Goal: Task Accomplishment & Management: Manage account settings

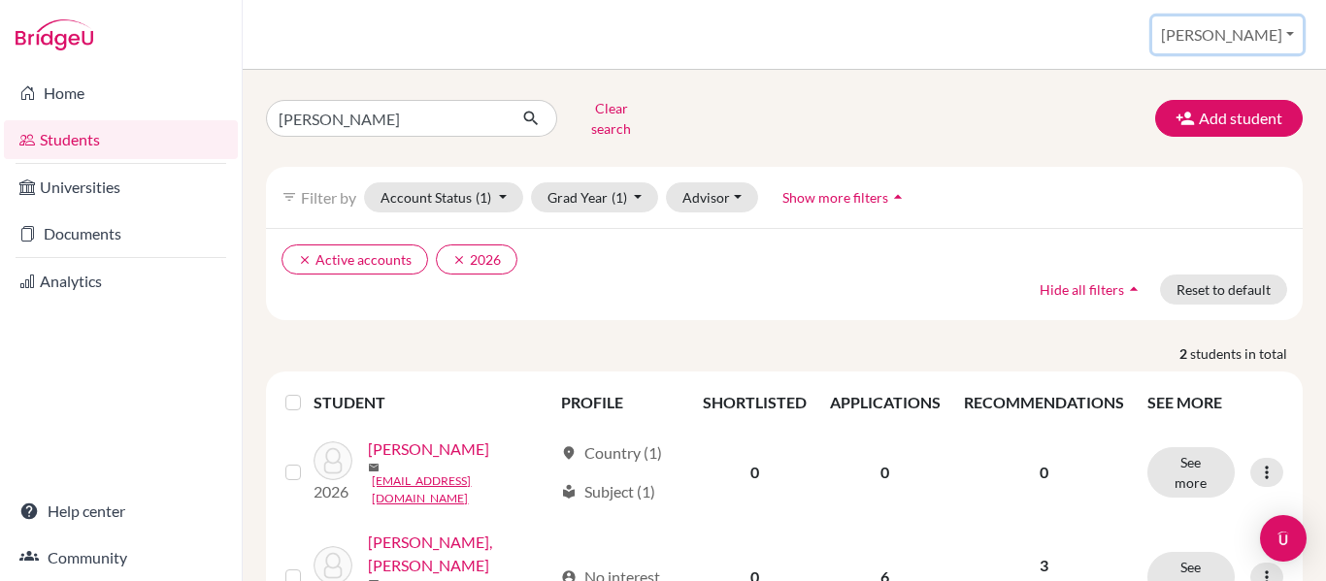
click at [1296, 31] on button "[PERSON_NAME]" at bounding box center [1227, 35] width 150 height 37
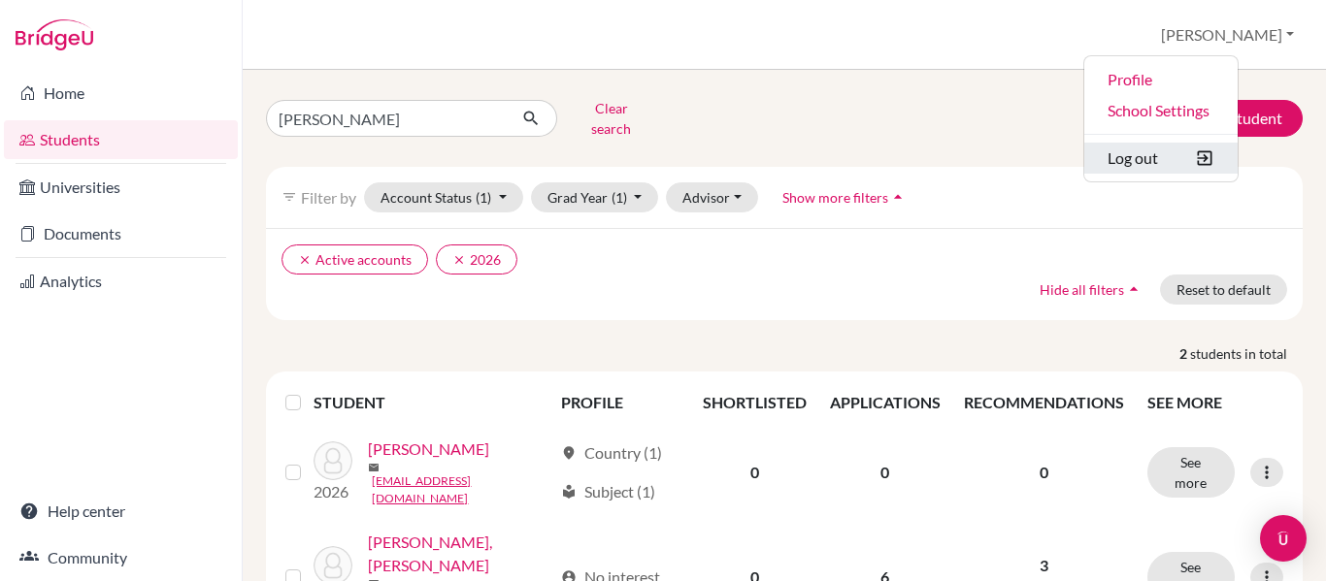
click at [1212, 154] on button "Log out" at bounding box center [1160, 158] width 153 height 31
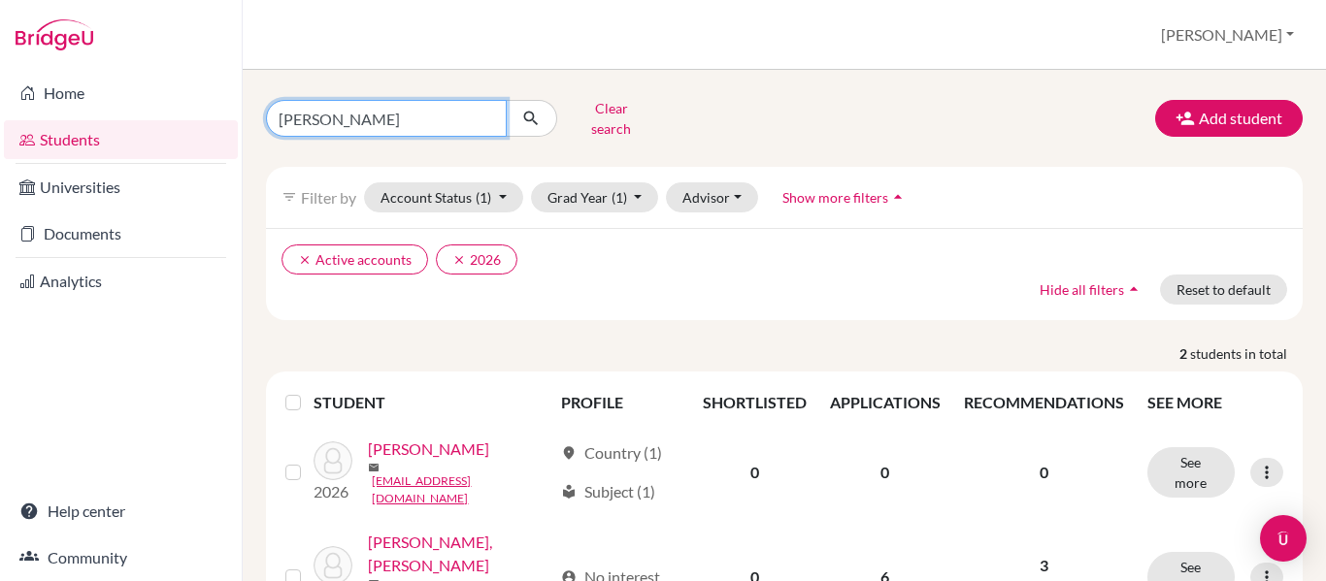
click at [337, 124] on input "[PERSON_NAME]" at bounding box center [386, 118] width 241 height 37
type input "f"
type input "sabillon"
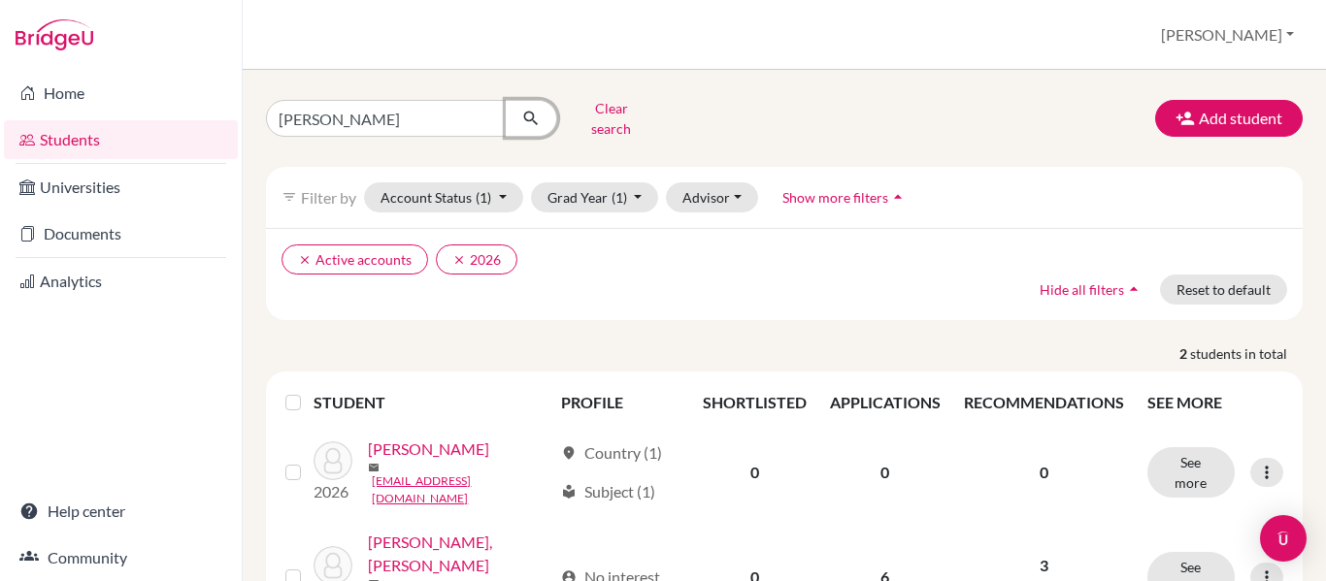
click at [521, 111] on icon "submit" at bounding box center [530, 118] width 19 height 19
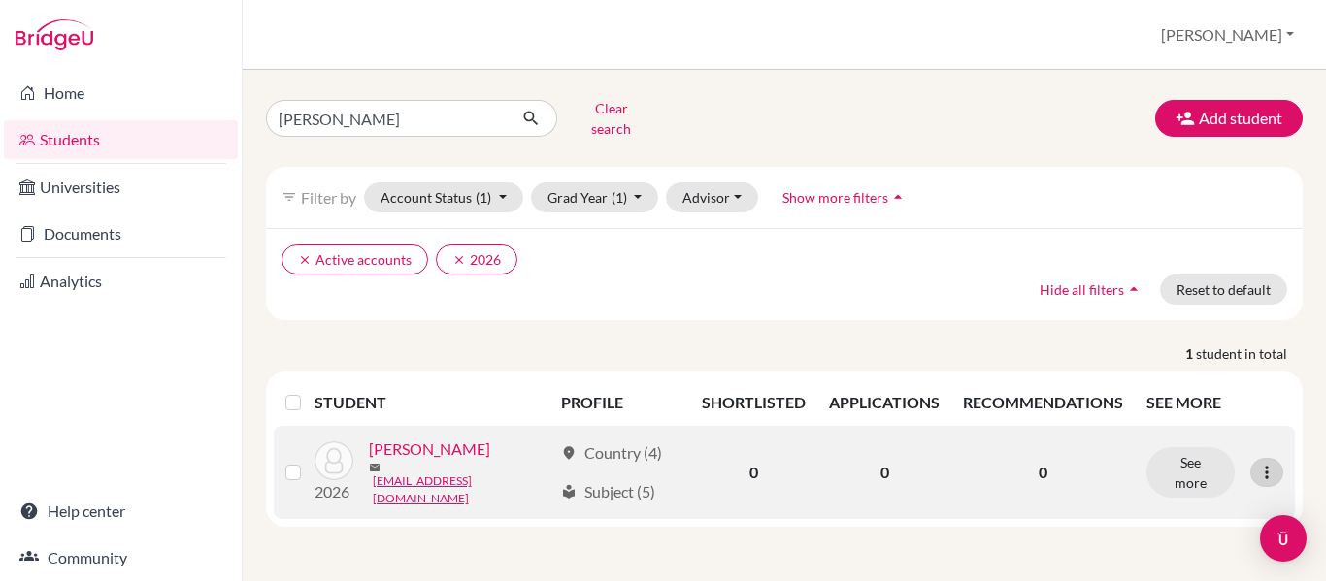
click at [1264, 463] on icon at bounding box center [1266, 472] width 19 height 19
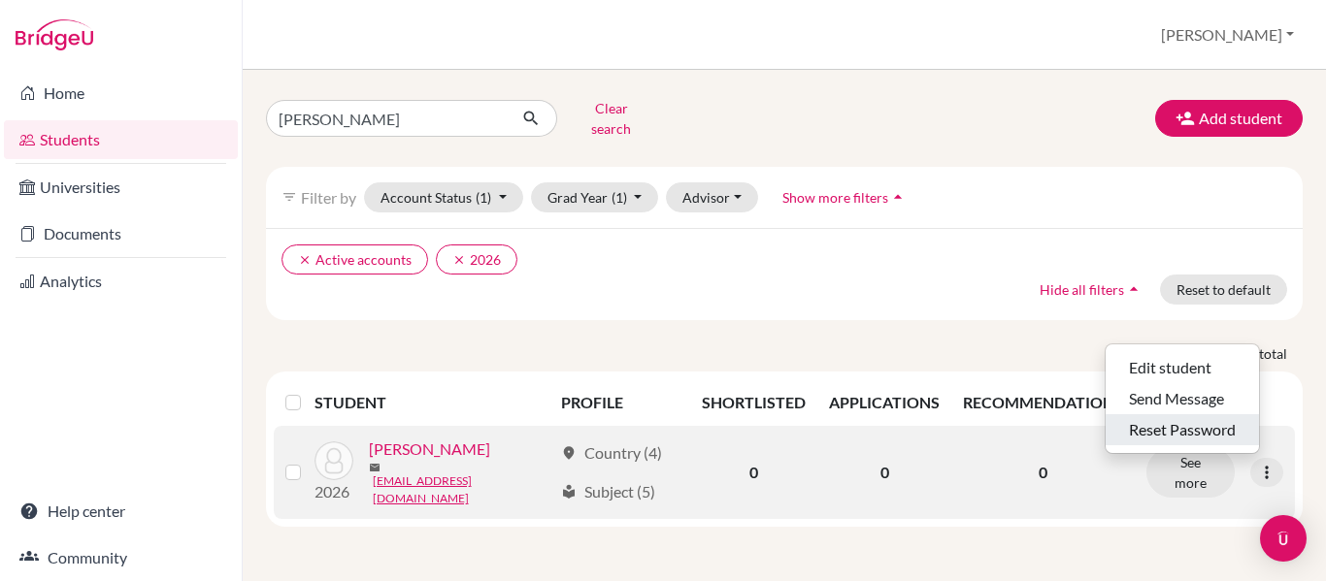
click at [1185, 415] on button "Reset Password" at bounding box center [1182, 430] width 153 height 31
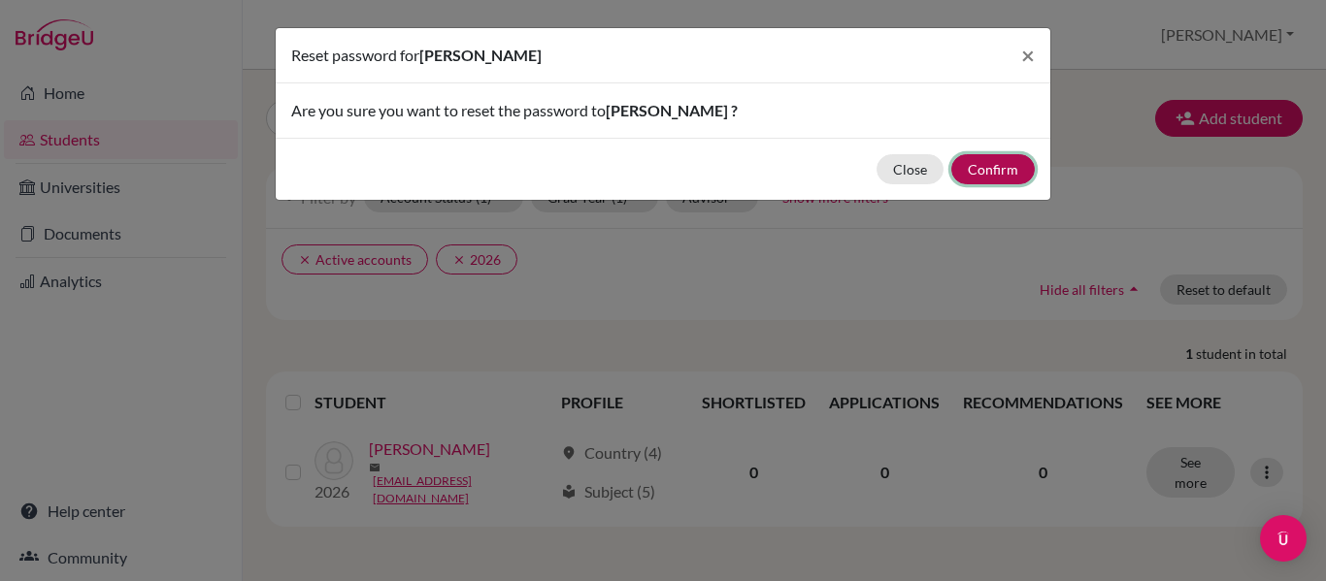
click at [992, 175] on button "Confirm" at bounding box center [992, 169] width 83 height 30
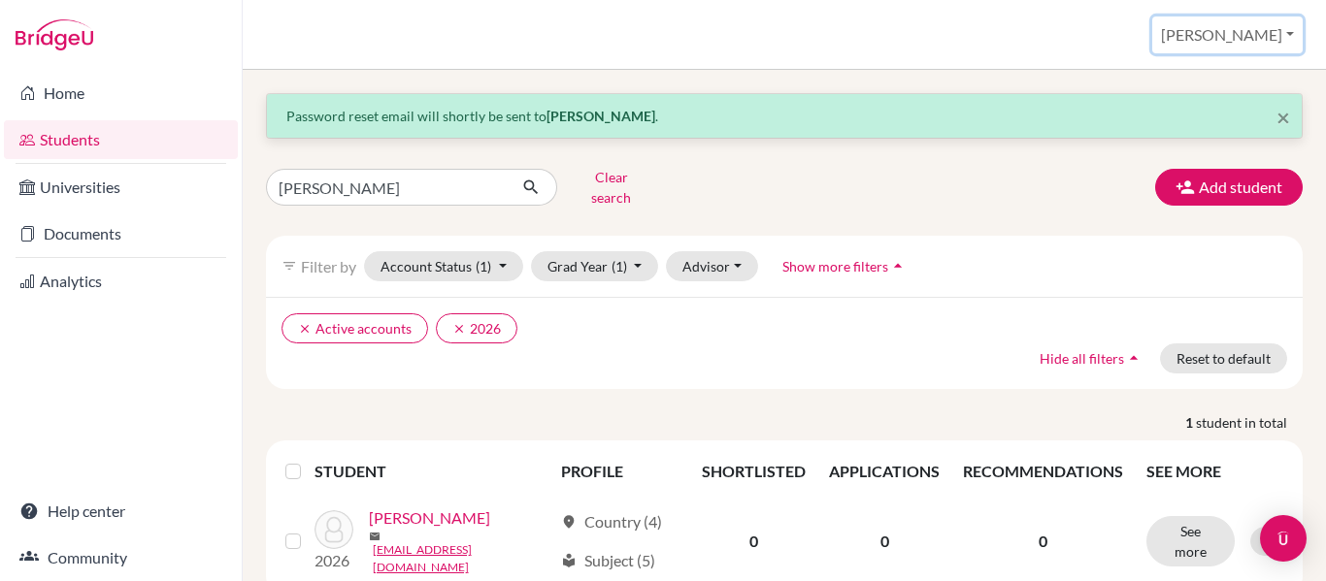
click at [1293, 32] on button "[PERSON_NAME]" at bounding box center [1227, 35] width 150 height 37
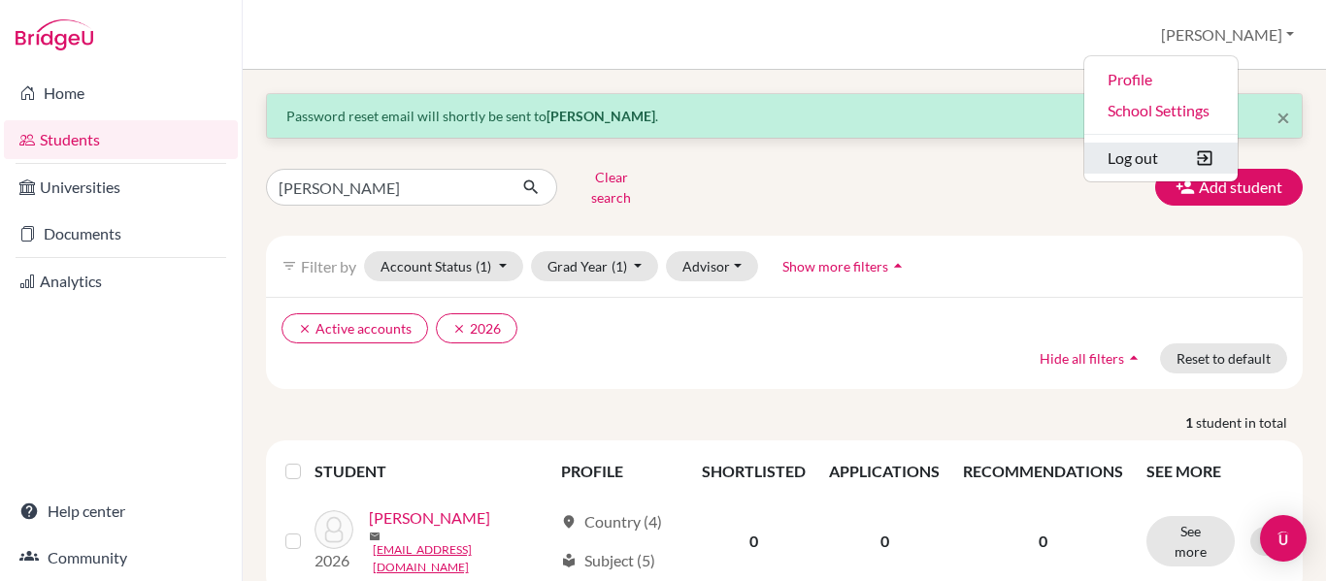
click at [1201, 161] on button "Log out" at bounding box center [1160, 158] width 153 height 31
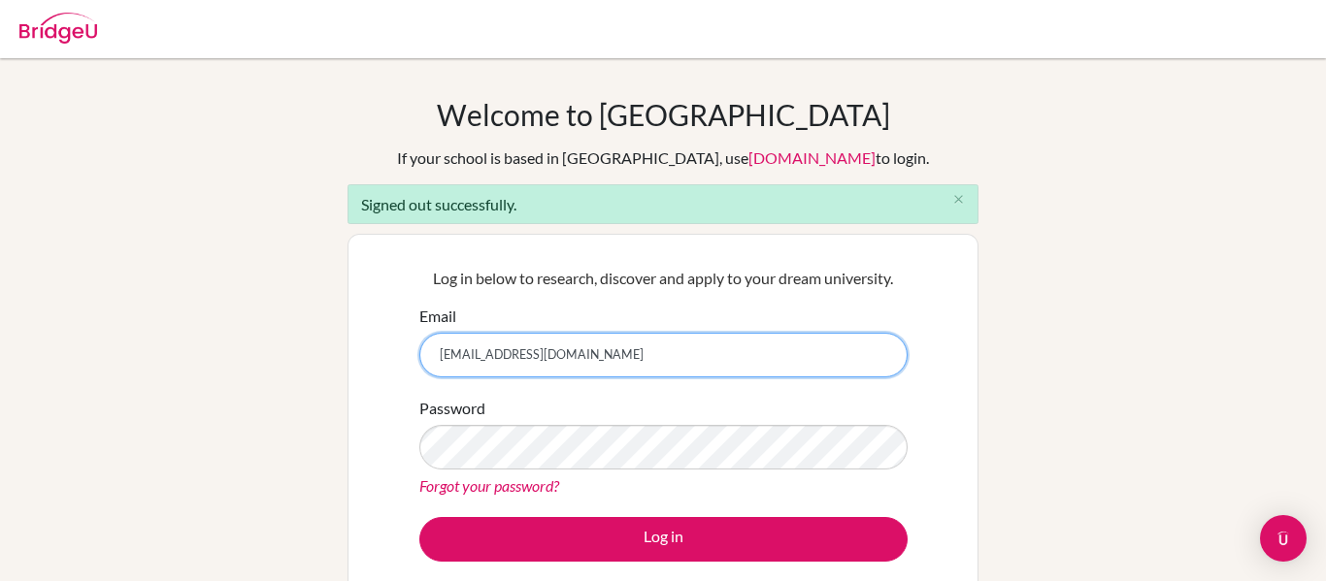
type input "yaviles@amschool.org"
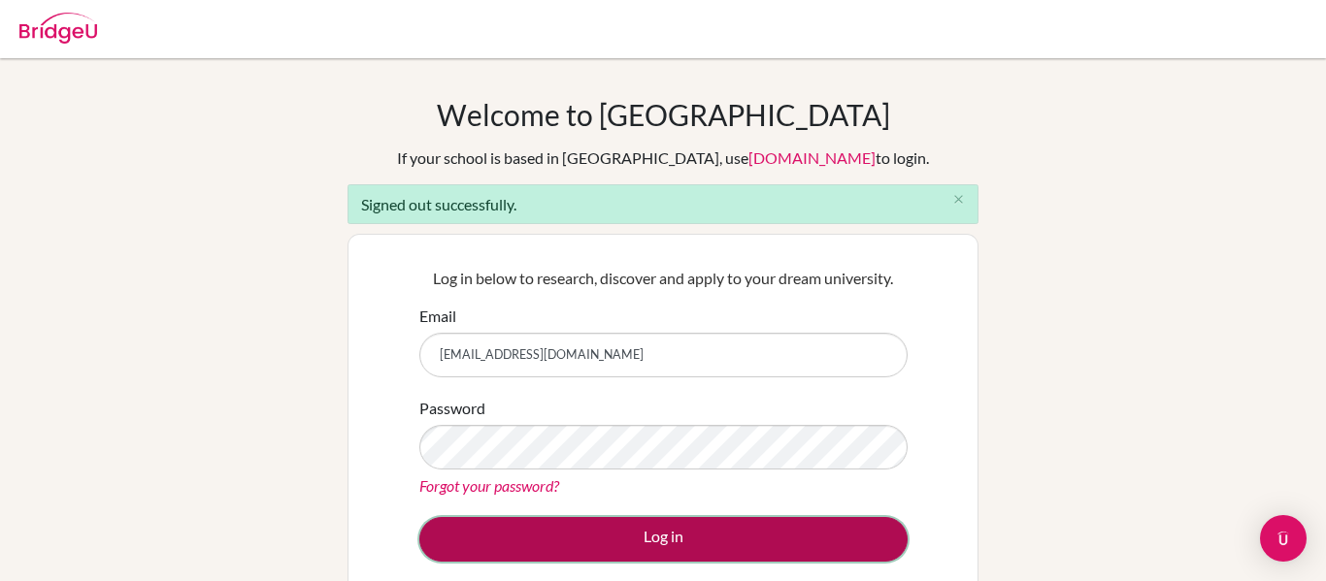
click at [515, 534] on button "Log in" at bounding box center [663, 539] width 488 height 45
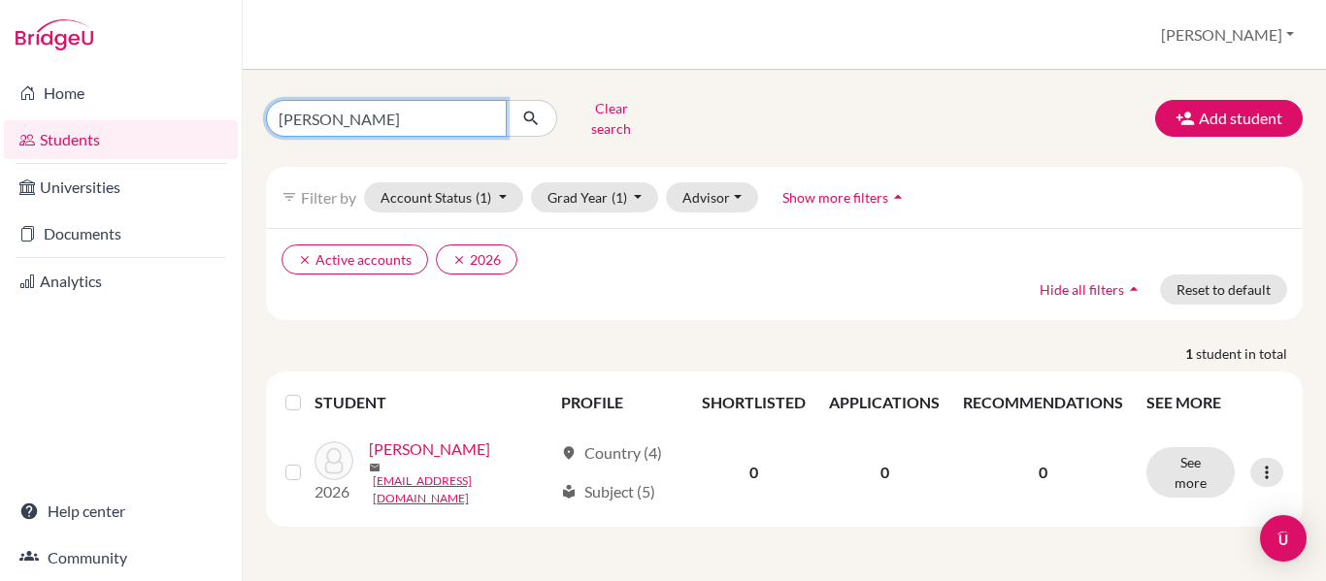
click at [359, 113] on input "[PERSON_NAME]" at bounding box center [386, 118] width 241 height 37
type input "s"
type input "[PERSON_NAME]"
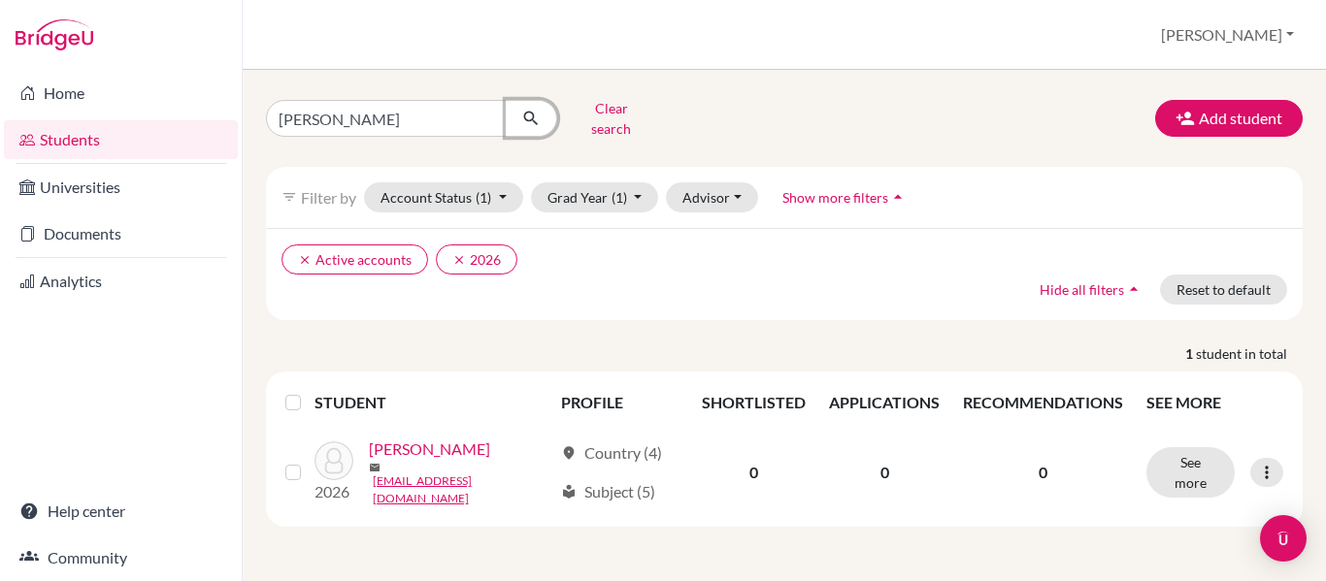
click at [528, 111] on icon "submit" at bounding box center [530, 118] width 19 height 19
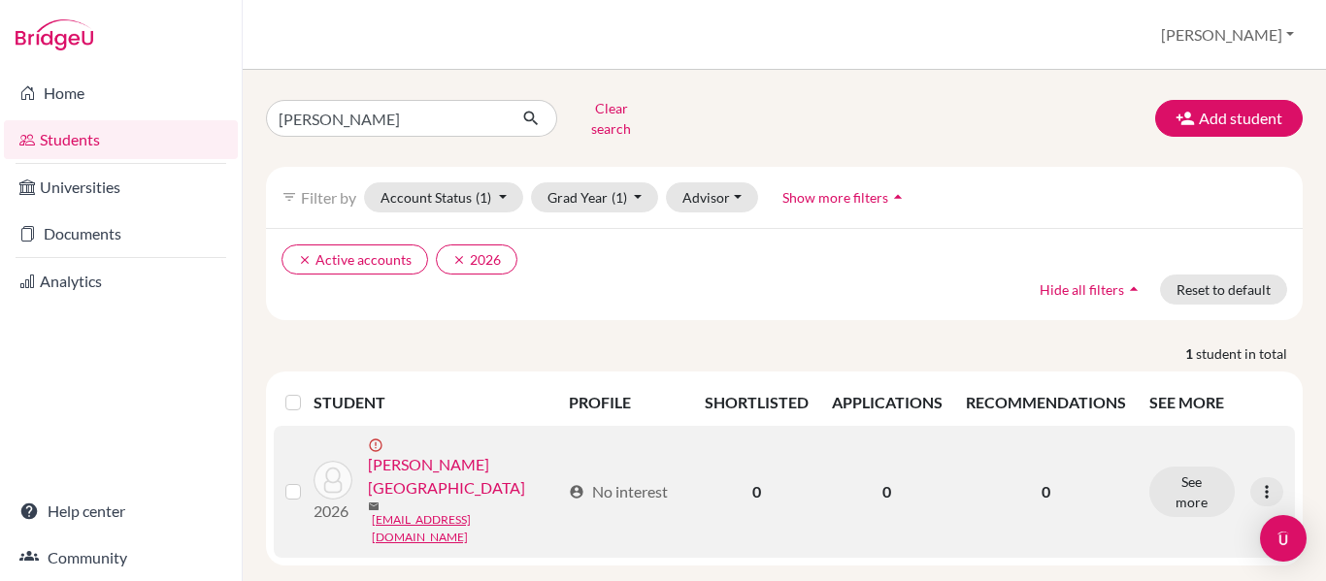
click at [460, 453] on link "[PERSON_NAME][GEOGRAPHIC_DATA]" at bounding box center [464, 476] width 192 height 47
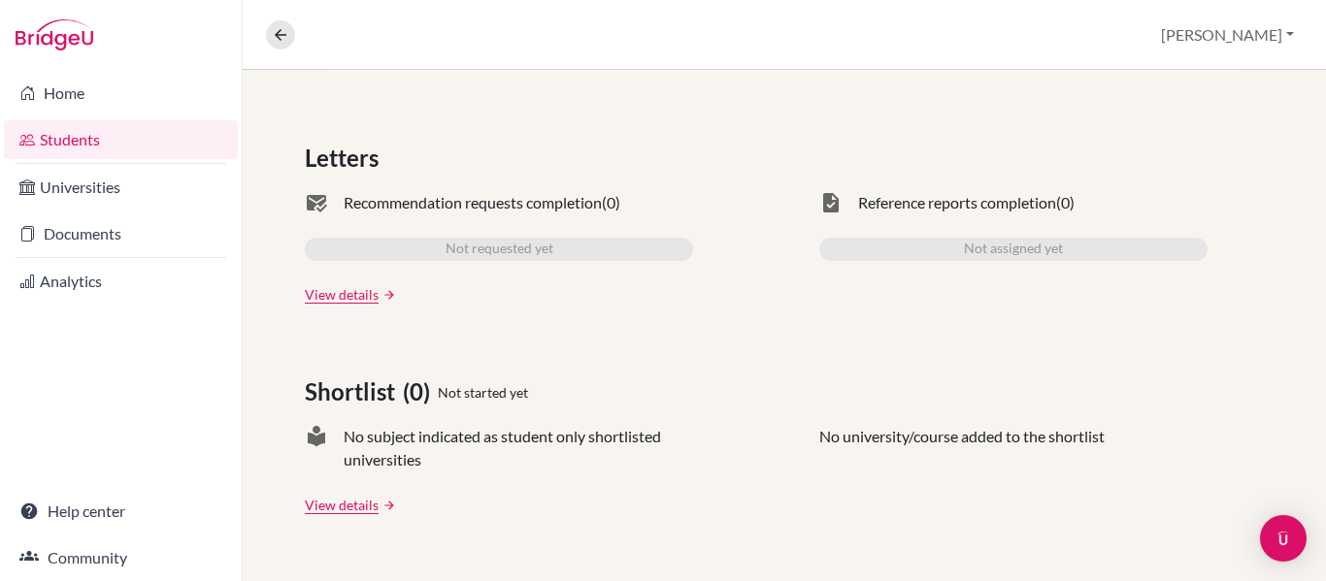
scroll to position [2, 0]
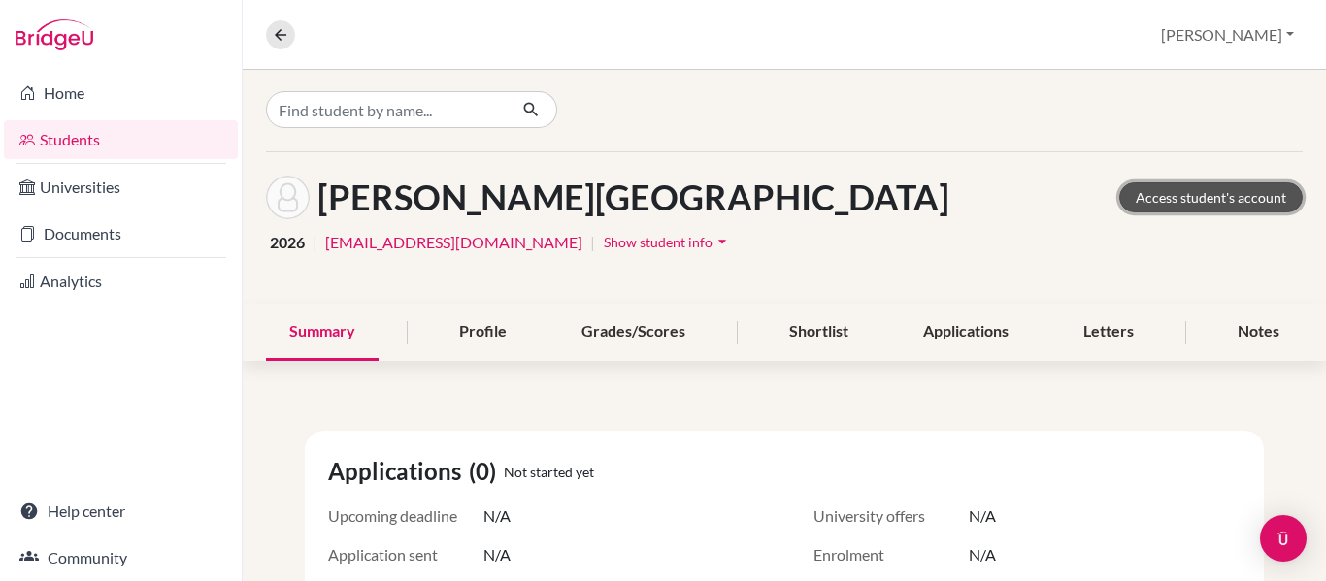
click at [1183, 206] on link "Access student's account" at bounding box center [1210, 198] width 183 height 30
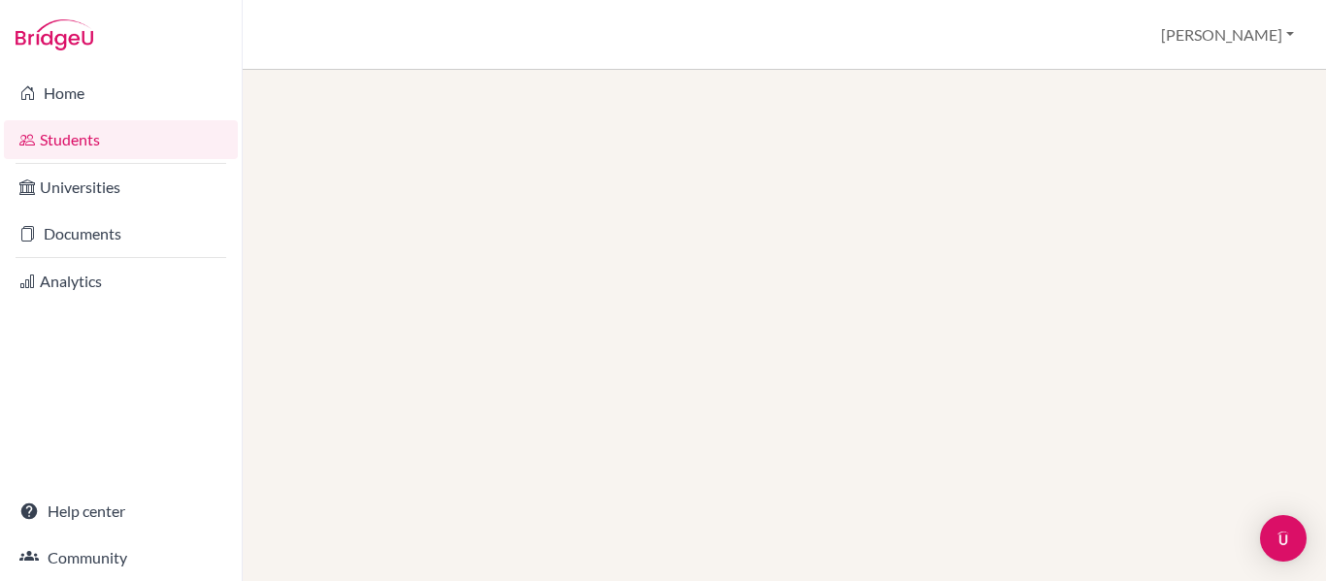
click at [340, 155] on div at bounding box center [784, 326] width 1083 height 512
click at [92, 136] on link "Students" at bounding box center [121, 139] width 234 height 39
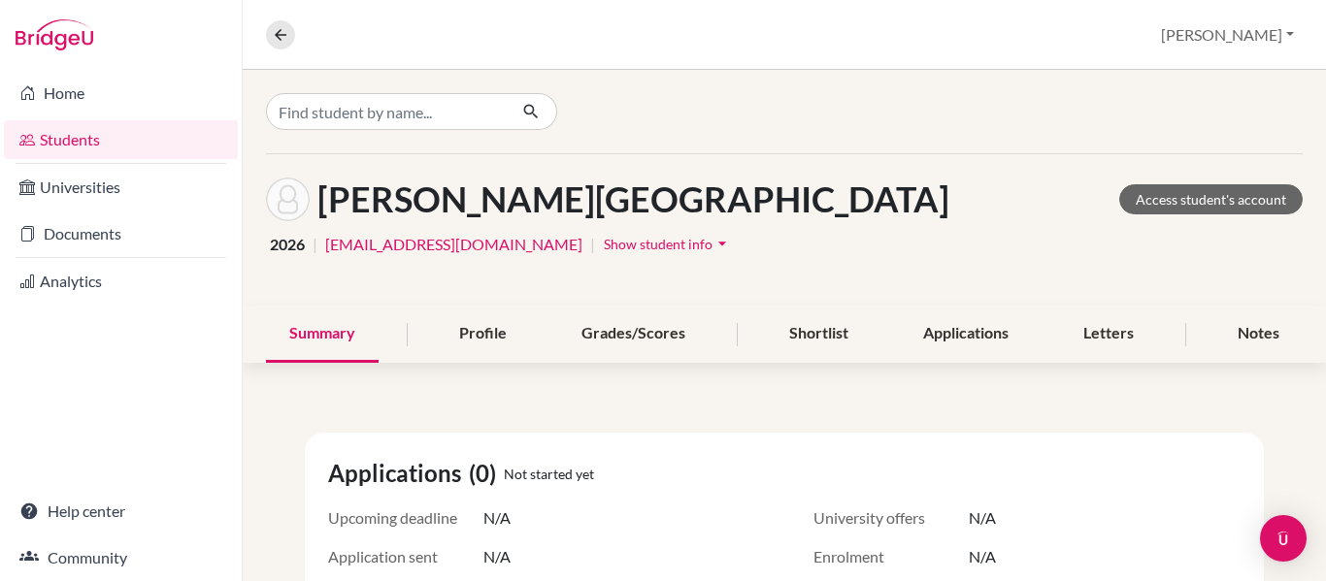
click at [65, 141] on link "Students" at bounding box center [121, 139] width 234 height 39
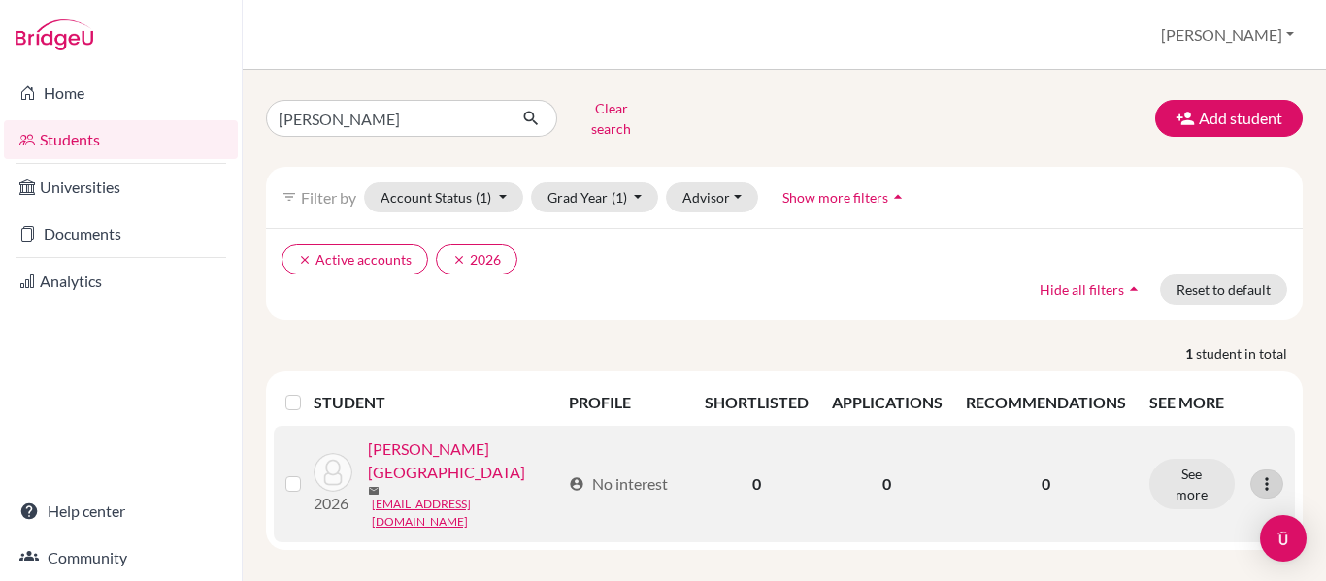
click at [1267, 475] on icon at bounding box center [1266, 484] width 19 height 19
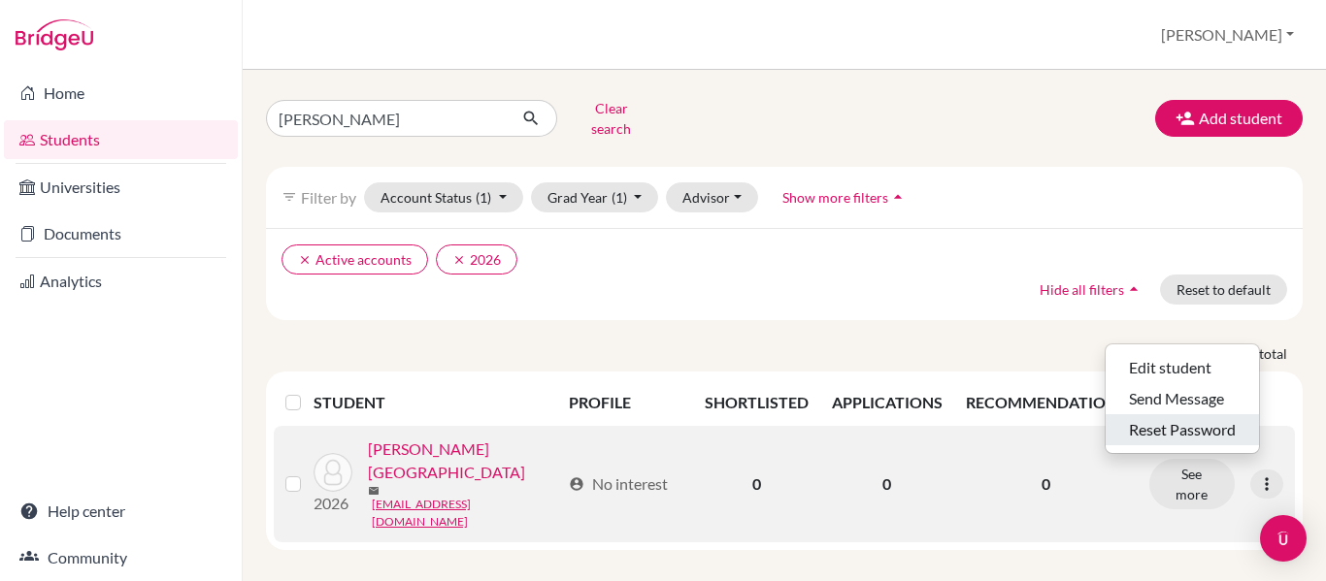
click at [1224, 418] on button "Reset Password" at bounding box center [1182, 430] width 153 height 31
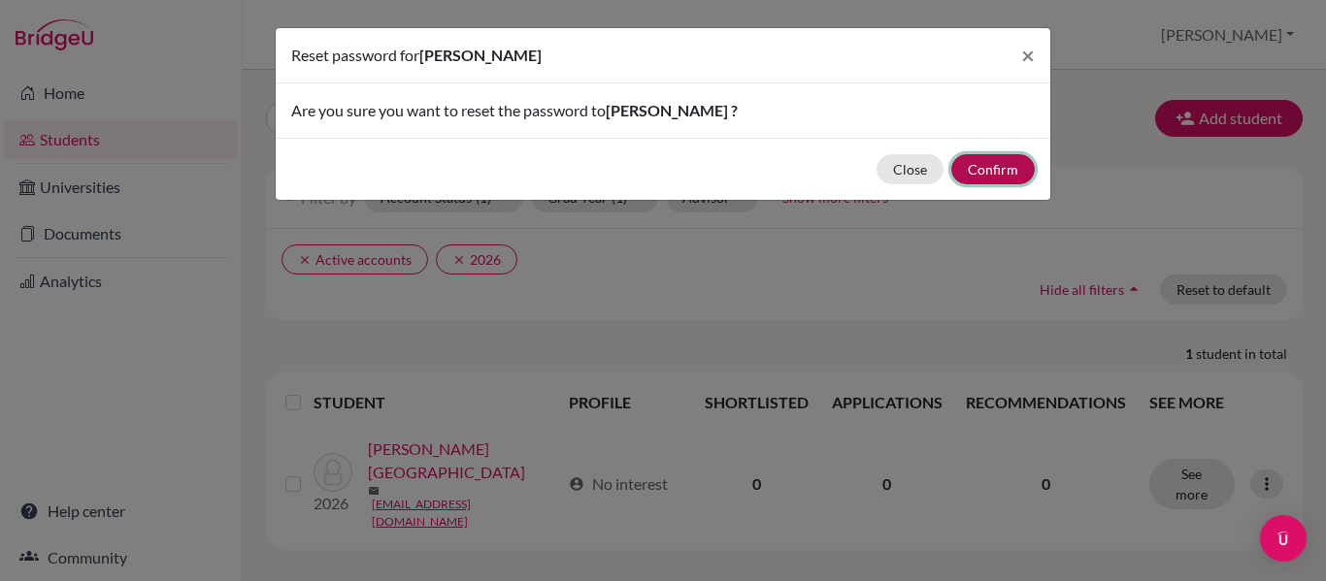
click at [996, 173] on button "Confirm" at bounding box center [992, 169] width 83 height 30
